Goal: Information Seeking & Learning: Understand process/instructions

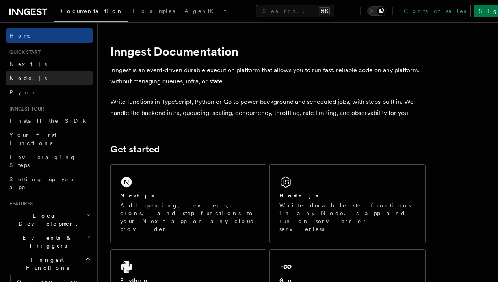
click at [31, 80] on link "Node.js" at bounding box center [49, 78] width 86 height 14
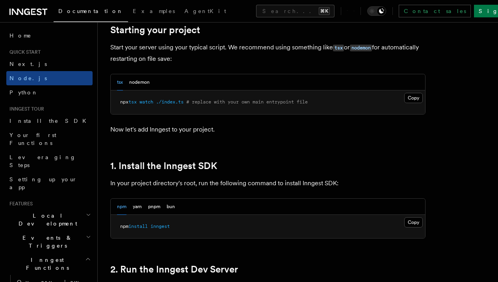
scroll to position [385, 0]
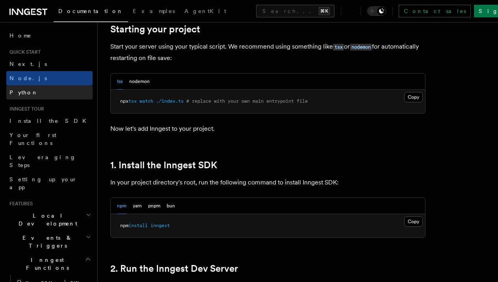
click at [37, 96] on link "Python" at bounding box center [49, 92] width 86 height 14
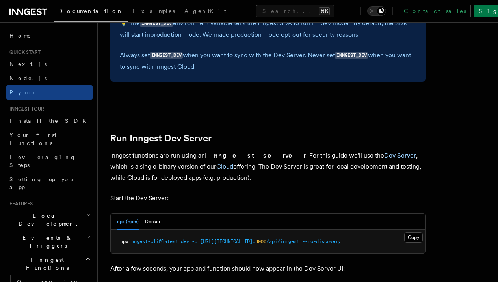
scroll to position [881, 0]
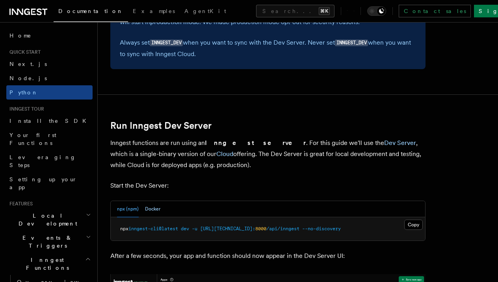
click at [153, 201] on button "Docker" at bounding box center [152, 209] width 15 height 16
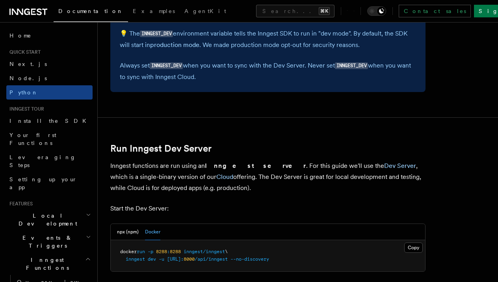
scroll to position [860, 0]
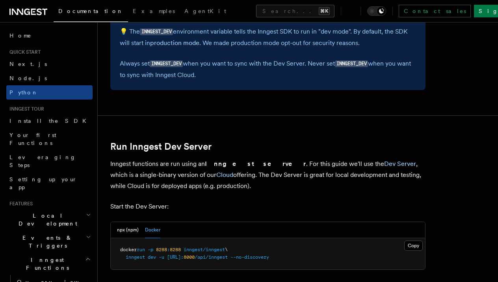
drag, startPoint x: 340, startPoint y: 248, endPoint x: 128, endPoint y: 255, distance: 212.2
click at [128, 255] on pre "docker run -p 8288 : 8288 inngest/inngest \ inngest dev -u [URL]: 8000 /api/inn…" at bounding box center [268, 253] width 315 height 31
drag, startPoint x: 341, startPoint y: 252, endPoint x: 161, endPoint y: 249, distance: 180.2
click at [161, 249] on pre "docker run -p 8288 : 8288 inngest/inngest \ inngest dev -u [URL]: 8000 /api/inn…" at bounding box center [268, 253] width 315 height 31
copy span "-u [URL]: 8000 /api/inngest --no-discovery"
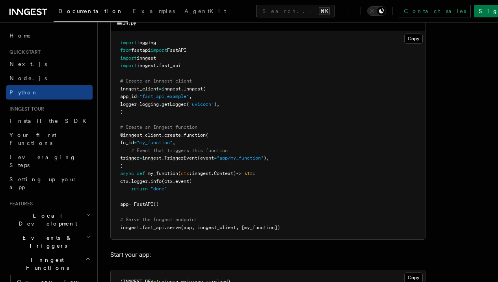
scroll to position [572, 0]
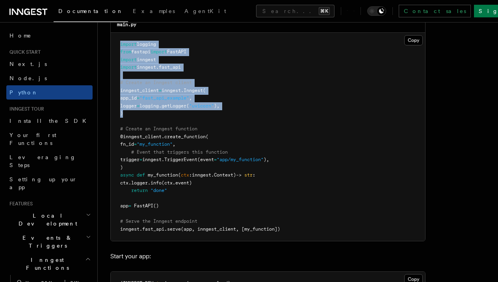
drag, startPoint x: 127, startPoint y: 111, endPoint x: 105, endPoint y: 36, distance: 78.0
copy code "import logging from fastapi import FastAPI import inngest import inngest . fast…"
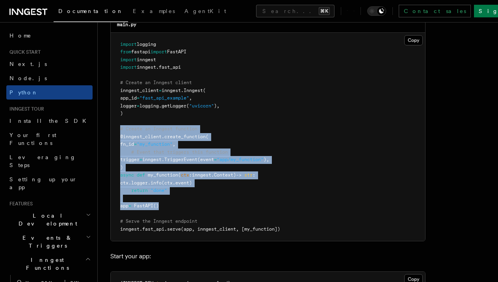
drag, startPoint x: 175, startPoint y: 200, endPoint x: 112, endPoint y: 123, distance: 100.0
click at [112, 123] on pre "import logging from fastapi import FastAPI import inngest import inngest . fast…" at bounding box center [268, 137] width 315 height 208
copy code "# Create an Inngest function @inngest_client . create_function ( fn_id = "my_fu…"
